Goal: Task Accomplishment & Management: Manage account settings

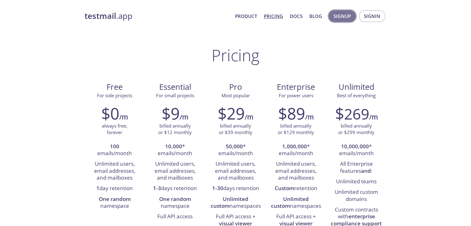
click at [342, 15] on span "Signup" at bounding box center [341, 16] width 17 height 8
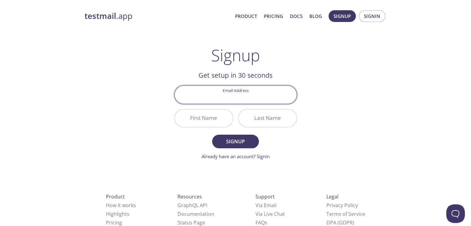
click at [240, 91] on input "Email Address" at bounding box center [236, 95] width 122 height 18
type input "[EMAIL_ADDRESS][DOMAIN_NAME]"
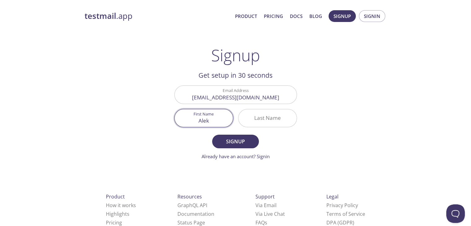
type input "Alek"
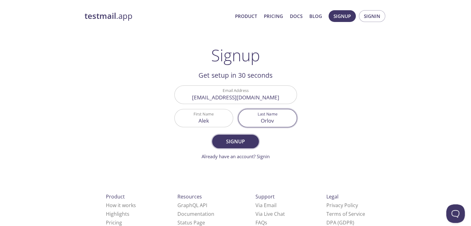
type input "Orlov"
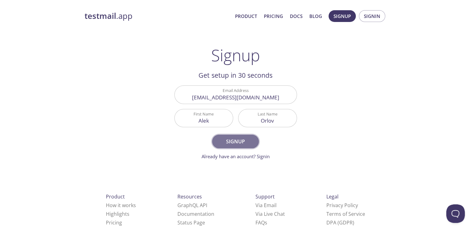
click at [234, 139] on span "Signup" at bounding box center [235, 141] width 33 height 9
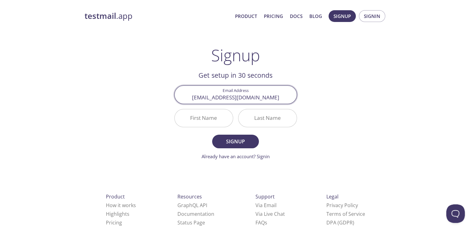
type input "[EMAIL_ADDRESS][DOMAIN_NAME]"
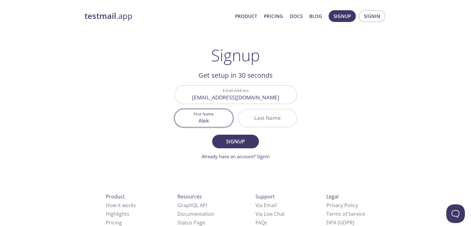
type input "Alek"
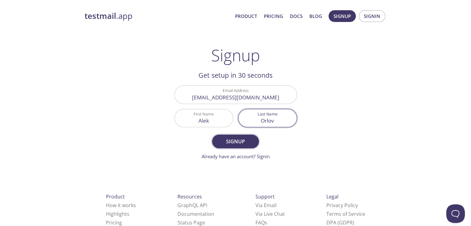
type input "Orlov"
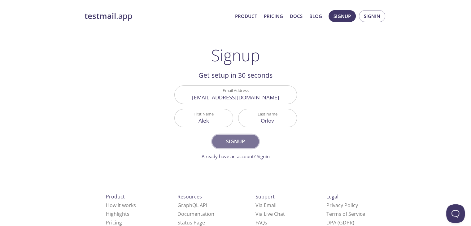
click at [231, 142] on span "Signup" at bounding box center [235, 141] width 33 height 9
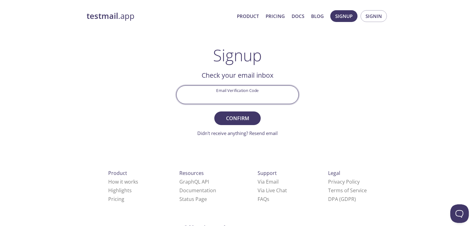
click at [222, 92] on input "Email Verification Code" at bounding box center [238, 95] width 122 height 18
paste input "7WSVTNA"
type input "7WSVTNA"
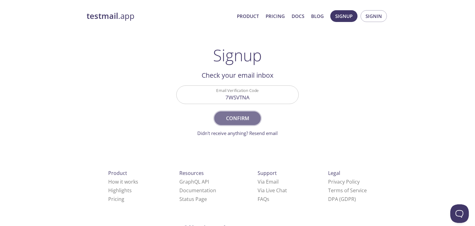
click at [245, 116] on span "Confirm" at bounding box center [237, 118] width 33 height 9
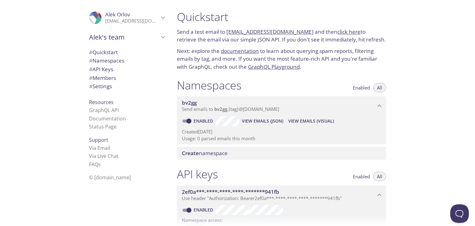
click at [192, 32] on p "Send a test email to [EMAIL_ADDRESS][DOMAIN_NAME] and then click here to retrie…" at bounding box center [281, 36] width 209 height 16
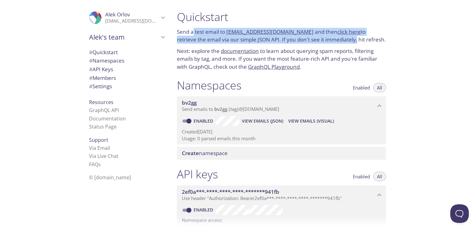
drag, startPoint x: 192, startPoint y: 32, endPoint x: 317, endPoint y: 40, distance: 125.0
click at [317, 40] on p "Send a test email to [EMAIL_ADDRESS][DOMAIN_NAME] and then click here to retrie…" at bounding box center [281, 36] width 209 height 16
drag, startPoint x: 317, startPoint y: 40, endPoint x: 212, endPoint y: 32, distance: 105.5
click at [212, 32] on p "Send a test email to [EMAIL_ADDRESS][DOMAIN_NAME] and then click here to retrie…" at bounding box center [281, 36] width 209 height 16
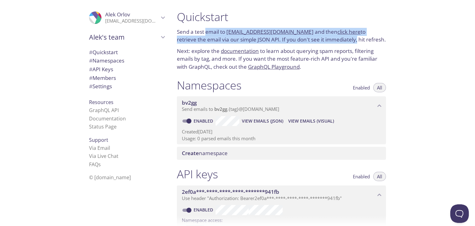
click at [212, 32] on p "Send a test email to [EMAIL_ADDRESS][DOMAIN_NAME] and then click here to retrie…" at bounding box center [281, 36] width 209 height 16
drag, startPoint x: 212, startPoint y: 32, endPoint x: 296, endPoint y: 41, distance: 84.9
click at [296, 41] on p "Send a test email to [EMAIL_ADDRESS][DOMAIN_NAME] and then click here to retrie…" at bounding box center [281, 36] width 209 height 16
drag, startPoint x: 296, startPoint y: 41, endPoint x: 204, endPoint y: 28, distance: 92.9
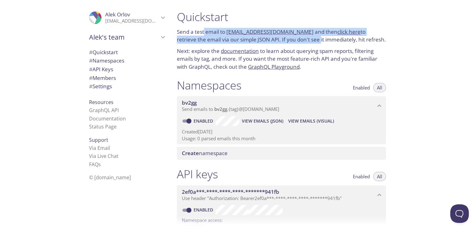
click at [204, 28] on p "Send a test email to [EMAIL_ADDRESS][DOMAIN_NAME] and then click here to retrie…" at bounding box center [281, 36] width 209 height 16
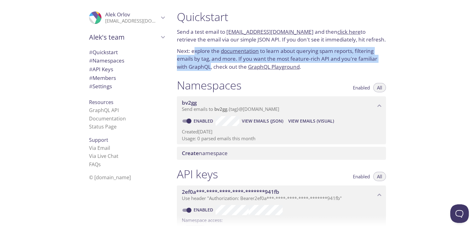
drag, startPoint x: 193, startPoint y: 52, endPoint x: 211, endPoint y: 65, distance: 22.1
click at [211, 65] on p "Next: explore the documentation to learn about querying spam reports, filtering…" at bounding box center [281, 59] width 209 height 24
drag, startPoint x: 211, startPoint y: 65, endPoint x: 203, endPoint y: 50, distance: 17.2
click at [203, 50] on p "Next: explore the documentation to learn about querying spam reports, filtering…" at bounding box center [281, 59] width 209 height 24
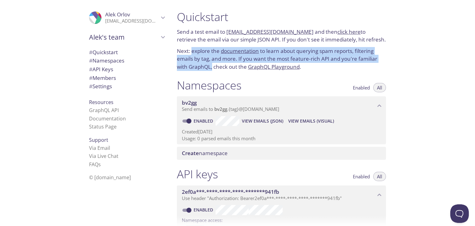
click at [203, 50] on p "Next: explore the documentation to learn about querying spam reports, filtering…" at bounding box center [281, 59] width 209 height 24
drag, startPoint x: 203, startPoint y: 50, endPoint x: 223, endPoint y: 65, distance: 25.6
click at [223, 65] on p "Next: explore the documentation to learn about querying spam reports, filtering…" at bounding box center [281, 59] width 209 height 24
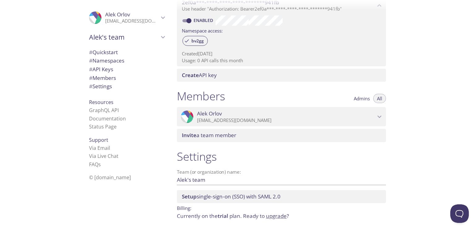
scroll to position [214, 0]
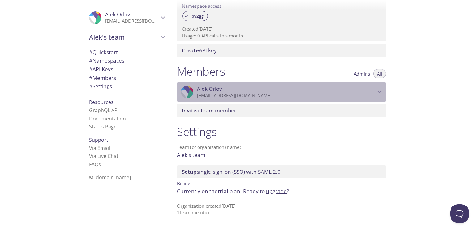
click at [323, 93] on p "[EMAIL_ADDRESS][DOMAIN_NAME]" at bounding box center [286, 96] width 179 height 6
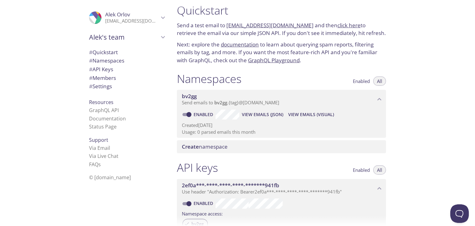
scroll to position [0, 0]
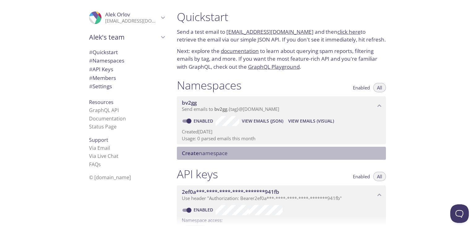
click at [259, 154] on span "Create namespace" at bounding box center [283, 153] width 202 height 7
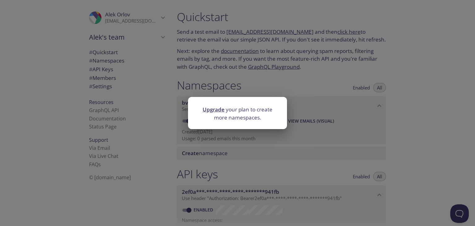
click at [262, 72] on div "Upgrade your plan to create more namespaces." at bounding box center [237, 113] width 475 height 226
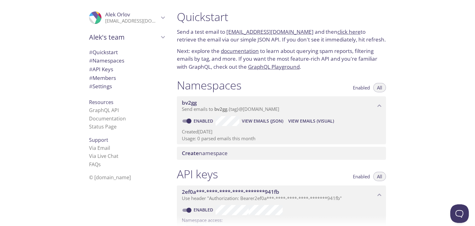
scroll to position [41, 0]
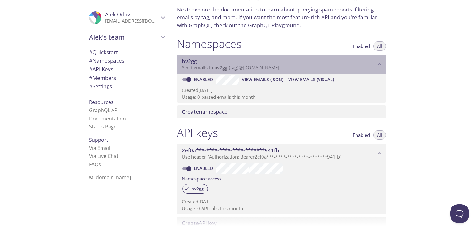
click at [253, 67] on span "Send emails to bv2gg . {tag} @[DOMAIN_NAME]" at bounding box center [231, 67] width 98 height 6
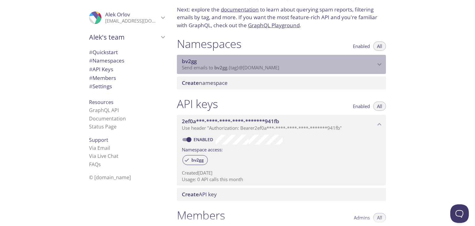
click at [253, 67] on span "Send emails to bv2gg . {tag} @[DOMAIN_NAME]" at bounding box center [231, 67] width 98 height 6
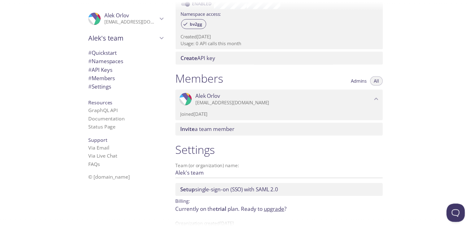
scroll to position [226, 0]
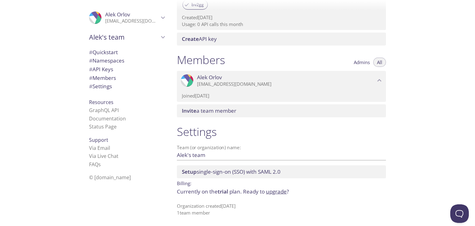
click at [283, 191] on link "upgrade" at bounding box center [276, 191] width 21 height 7
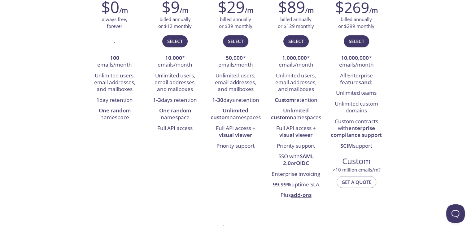
scroll to position [126, 0]
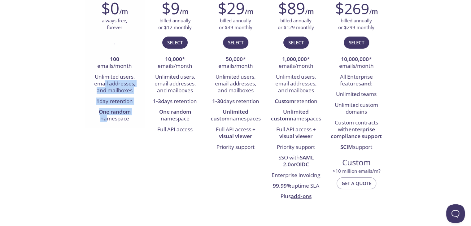
drag, startPoint x: 108, startPoint y: 121, endPoint x: 103, endPoint y: 82, distance: 39.0
click at [103, 82] on ul "100 emails/month Unlimited users, email addresses, and mailboxes 1 day retentio…" at bounding box center [114, 89] width 51 height 70
click at [103, 82] on li "Unlimited users, email addresses, and mailboxes" at bounding box center [114, 84] width 51 height 24
drag, startPoint x: 103, startPoint y: 82, endPoint x: 123, endPoint y: 114, distance: 37.5
click at [123, 114] on ul "100 emails/month Unlimited users, email addresses, and mailboxes 1 day retentio…" at bounding box center [114, 89] width 51 height 70
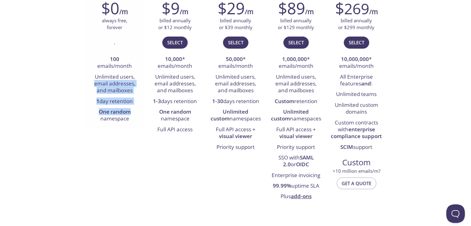
click at [123, 114] on strong "One random" at bounding box center [115, 111] width 32 height 7
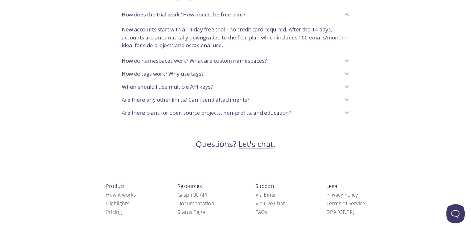
scroll to position [554, 0]
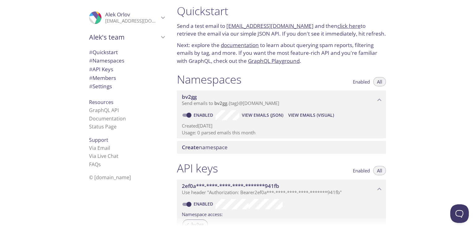
scroll to position [6, 0]
click at [191, 116] on input "Enabled" at bounding box center [189, 114] width 22 height 7
click at [184, 112] on span at bounding box center [186, 114] width 12 height 7
click at [184, 112] on input "Disabled" at bounding box center [184, 114] width 22 height 7
checkbox input "true"
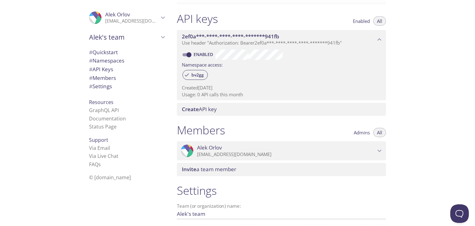
scroll to position [156, 0]
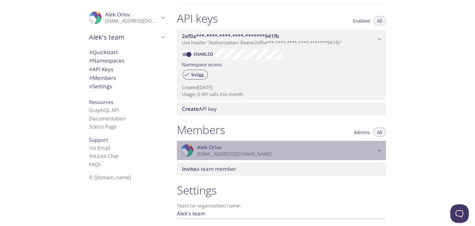
click at [321, 155] on p "[EMAIL_ADDRESS][DOMAIN_NAME]" at bounding box center [286, 154] width 179 height 6
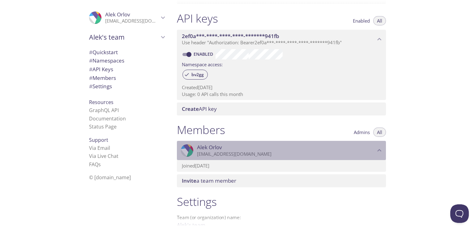
click at [321, 155] on p "[EMAIL_ADDRESS][DOMAIN_NAME]" at bounding box center [286, 154] width 179 height 6
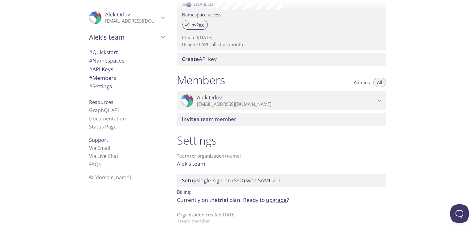
scroll to position [214, 0]
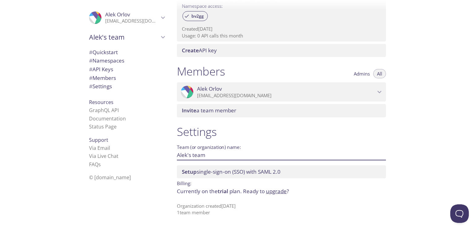
click at [191, 155] on input "Alek's team" at bounding box center [271, 155] width 189 height 10
drag, startPoint x: 191, startPoint y: 155, endPoint x: 229, endPoint y: 166, distance: 39.5
click at [229, 166] on div "Settings Team (or organization) name: [PERSON_NAME]'s team Save Setup single-si…" at bounding box center [281, 170] width 219 height 99
click at [224, 194] on span "trial" at bounding box center [223, 191] width 11 height 7
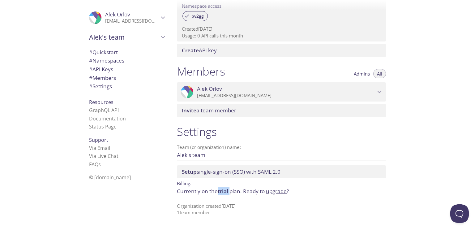
click at [224, 194] on span "trial" at bounding box center [223, 191] width 11 height 7
click at [210, 206] on p "Organization created [DATE] 1 team member" at bounding box center [281, 209] width 209 height 13
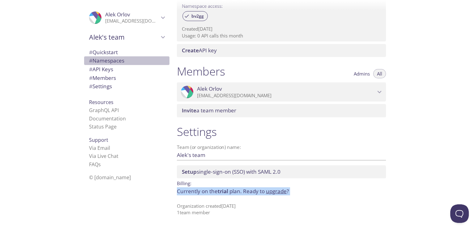
click at [115, 60] on span "# Namespaces" at bounding box center [106, 60] width 35 height 7
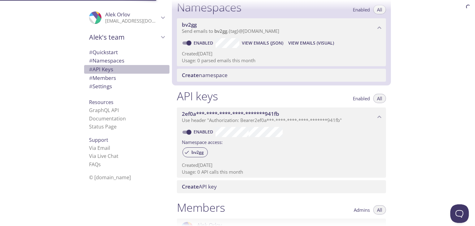
click at [110, 67] on span "# API Keys" at bounding box center [127, 69] width 76 height 8
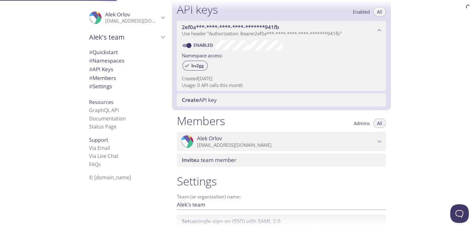
scroll to position [167, 0]
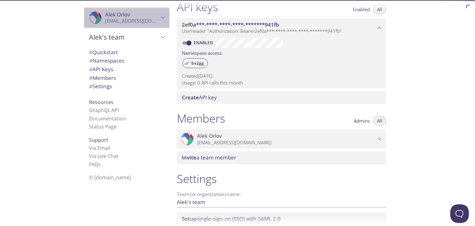
click at [161, 15] on icon "Alek Orlov" at bounding box center [163, 18] width 8 height 8
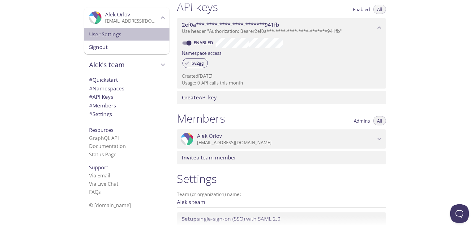
click at [130, 33] on span "User Settings" at bounding box center [127, 34] width 76 height 8
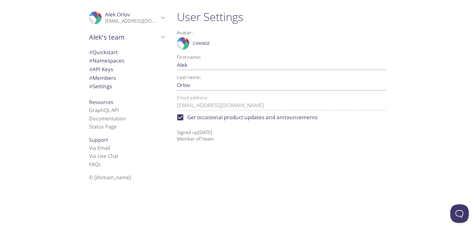
click at [202, 118] on span "Get occasional product updates and announcements" at bounding box center [252, 117] width 131 height 8
click at [187, 118] on input "Get occasional product updates and announcements" at bounding box center [181, 118] width 14 height 14
checkbox input "false"
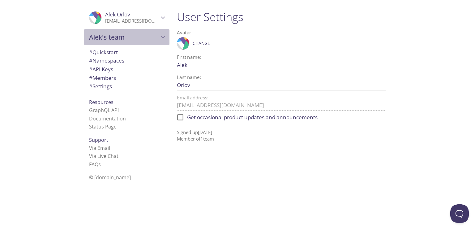
click at [131, 36] on span "Alek's team" at bounding box center [124, 37] width 70 height 9
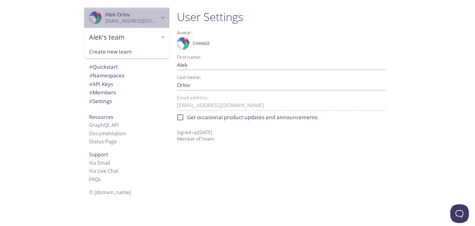
click at [146, 17] on span "[PERSON_NAME]" at bounding box center [132, 14] width 54 height 7
